Goal: Navigation & Orientation: Find specific page/section

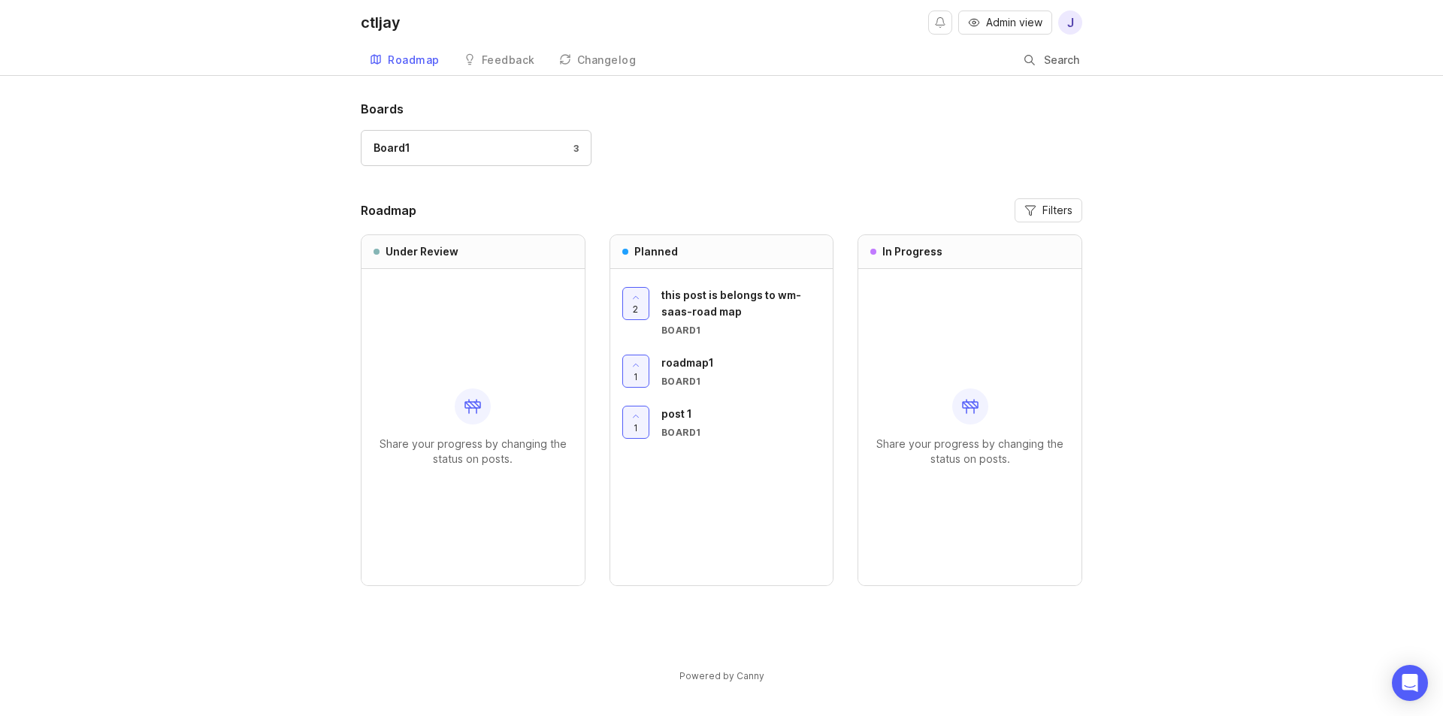
click at [1068, 17] on span "j" at bounding box center [1070, 23] width 7 height 18
click at [1022, 21] on span "Admin view" at bounding box center [1014, 22] width 56 height 15
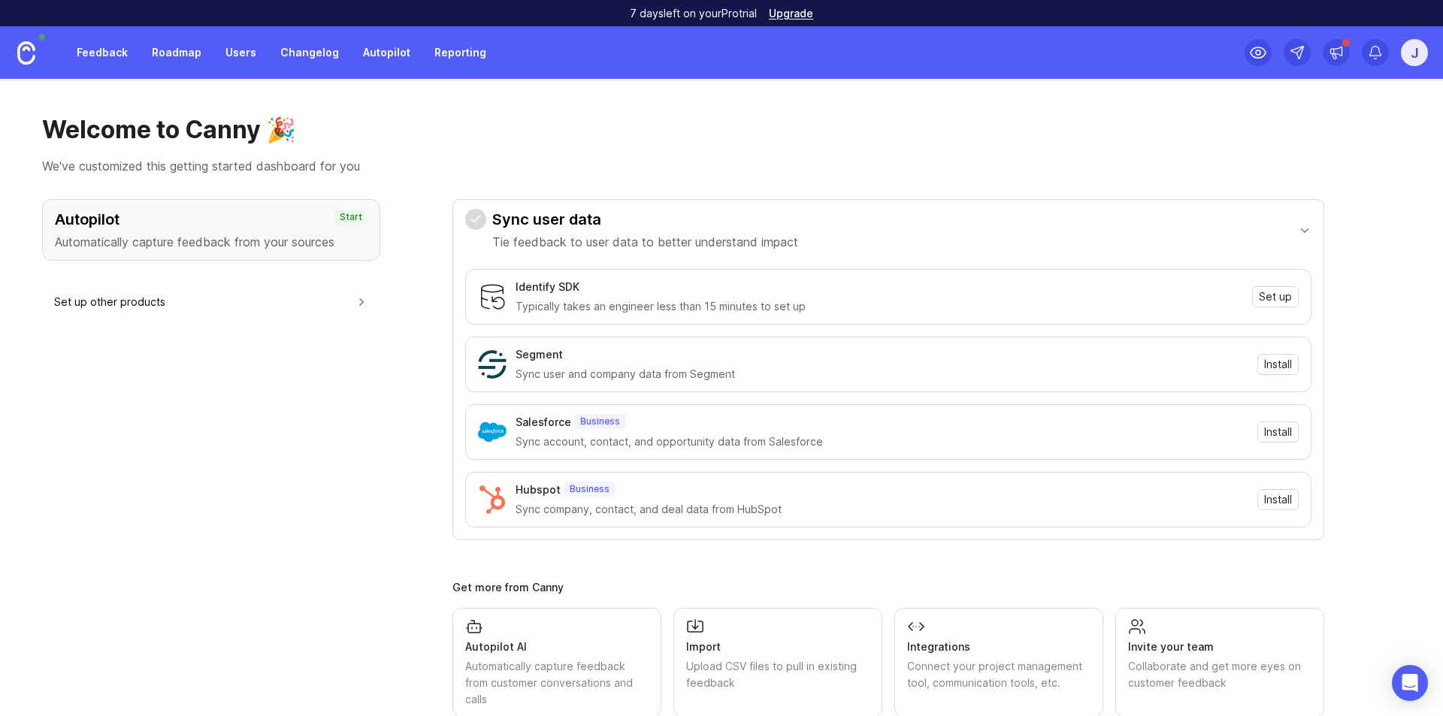
click at [181, 47] on link "Roadmap" at bounding box center [177, 52] width 68 height 27
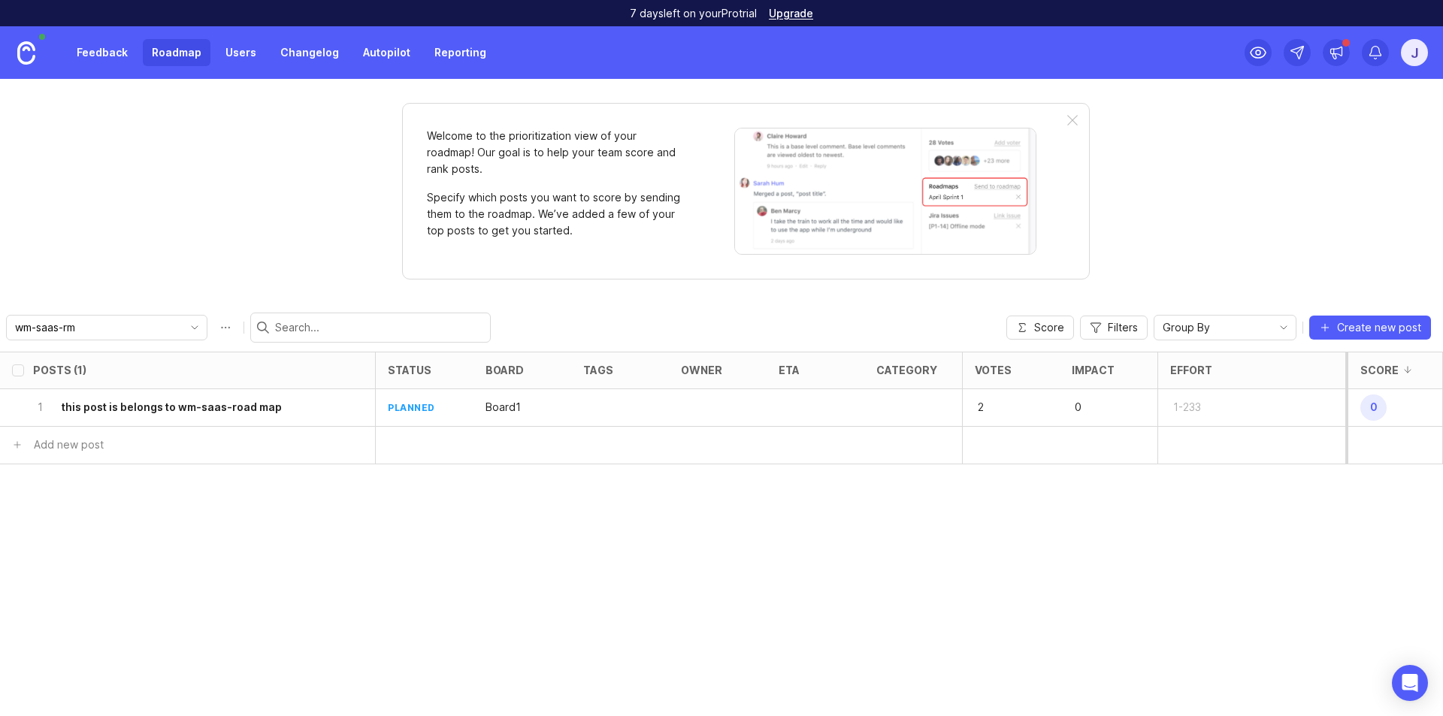
click at [221, 414] on h6 "this post is belongs to wm-saas-road map" at bounding box center [172, 407] width 220 height 15
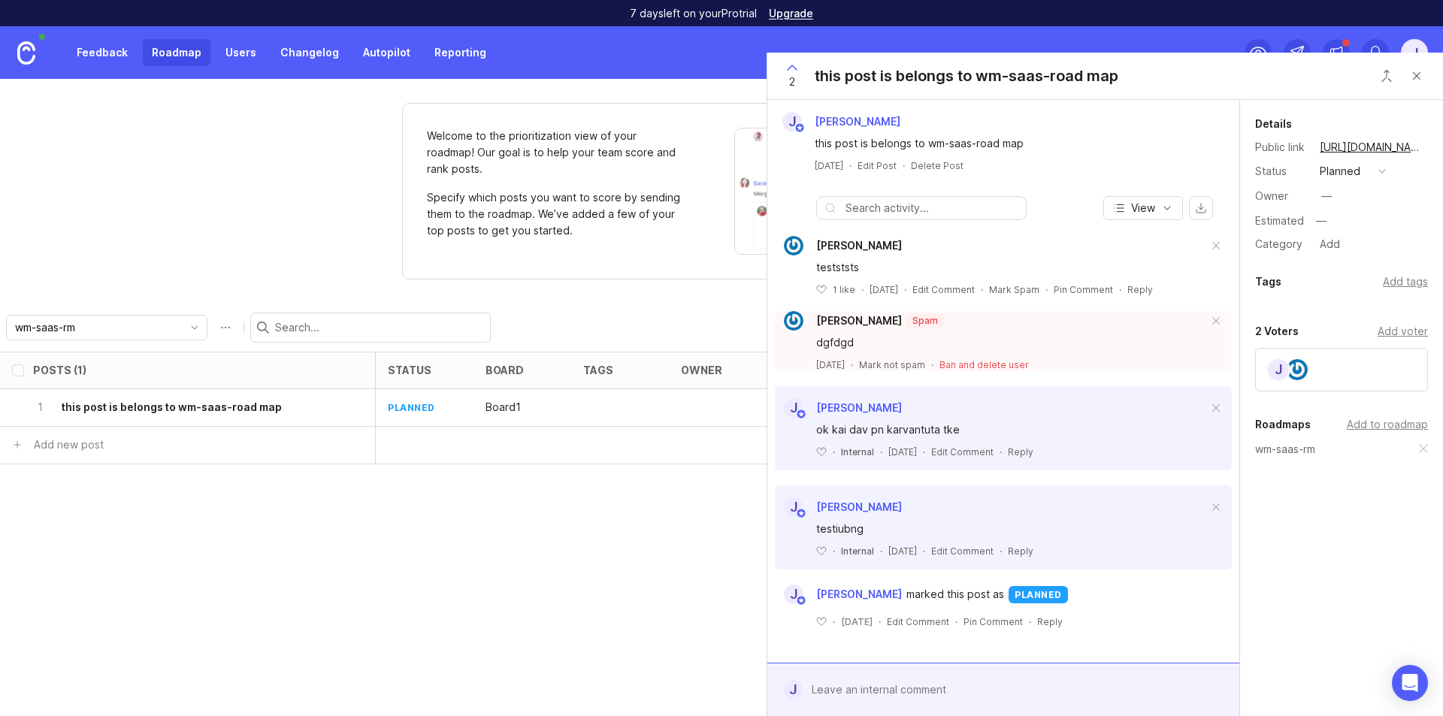
click at [644, 281] on div "Welcome to the prioritization view of your roadmap! Our goal is to help your te…" at bounding box center [721, 397] width 1443 height 637
click at [634, 321] on div "wm-saas-rm Score Filters Group By Create new post" at bounding box center [721, 328] width 1443 height 48
click at [1418, 71] on button "Close button" at bounding box center [1416, 76] width 30 height 30
